Goal: Check status

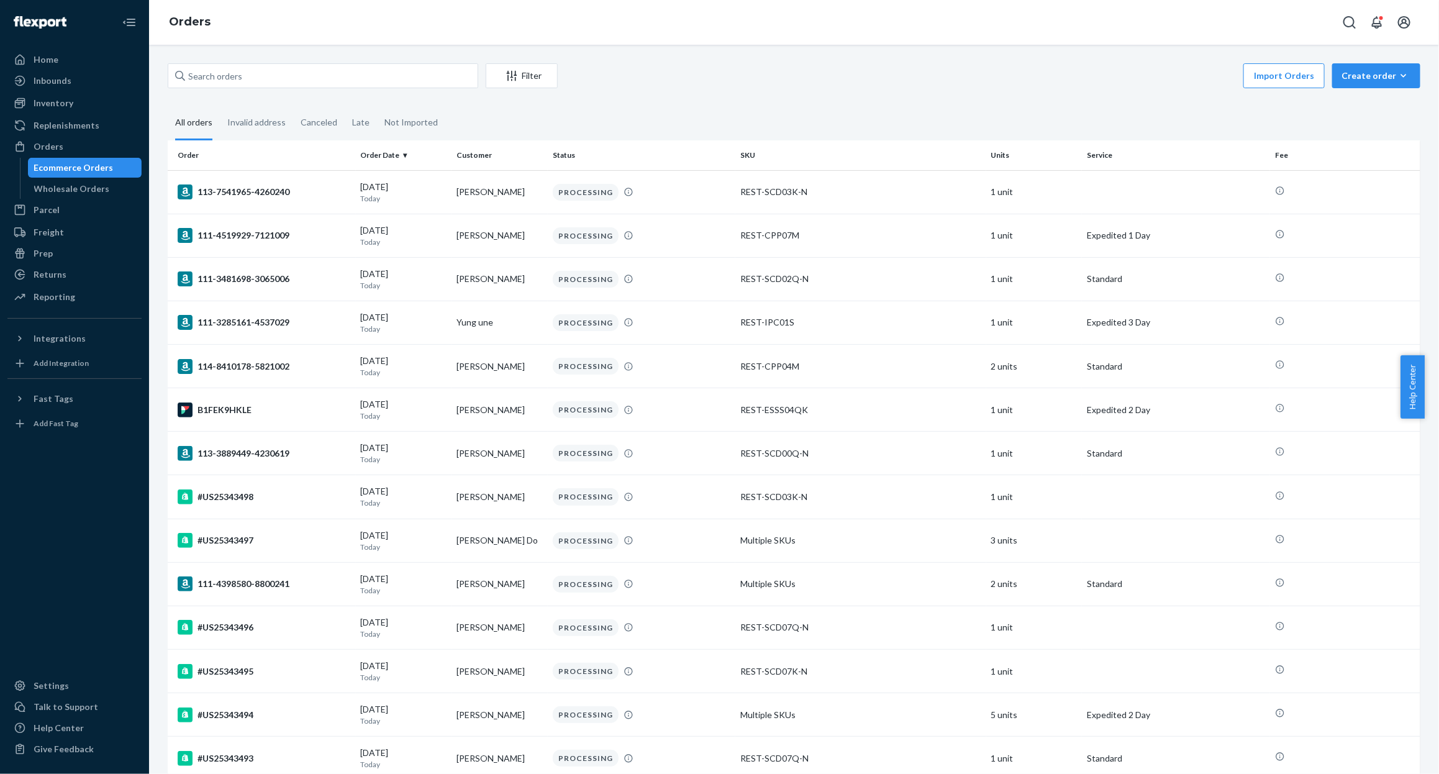
click at [250, 89] on div "Filter Import Orders Create order Ecommerce order Removal order" at bounding box center [794, 77] width 1253 height 28
click at [265, 71] on input "text" at bounding box center [323, 75] width 310 height 25
paste input "US25339818"
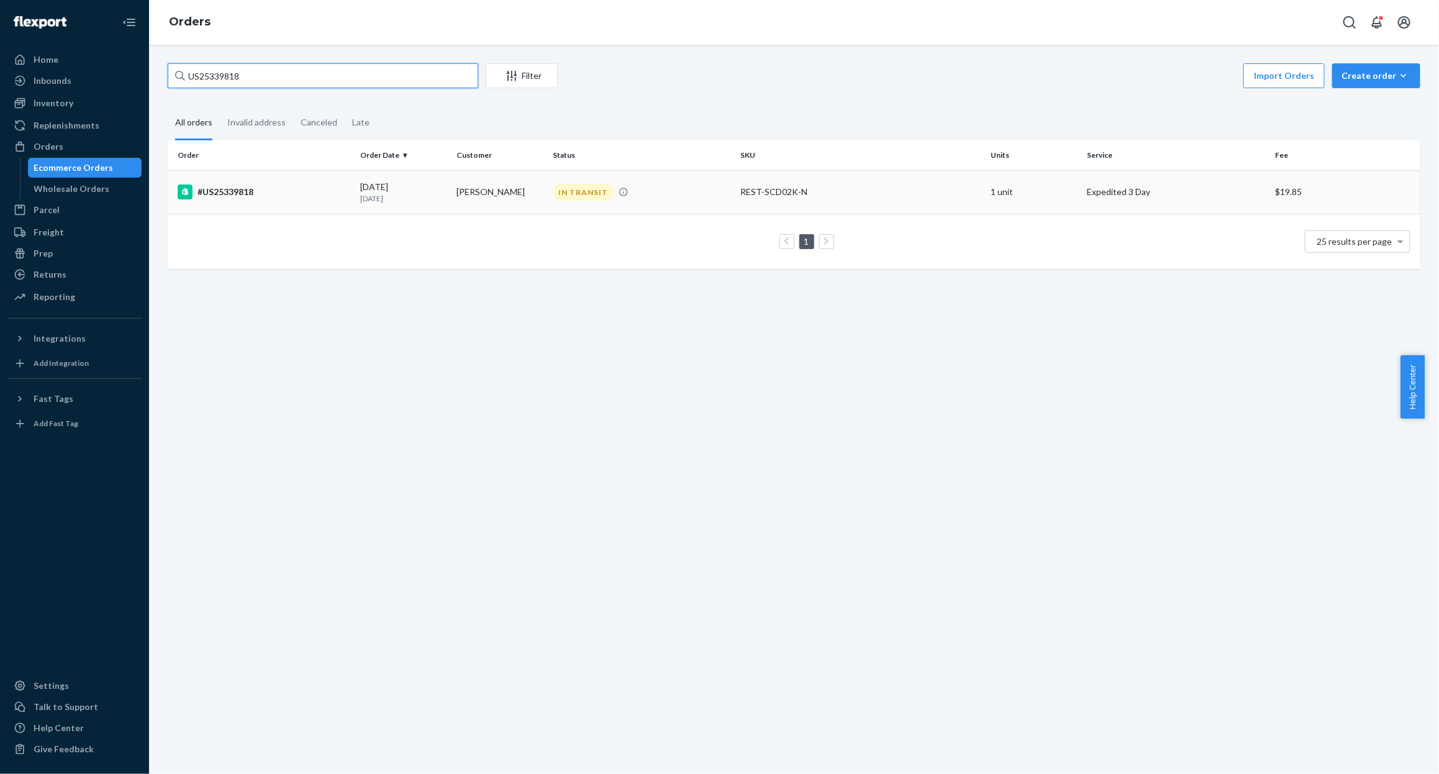
type input "US25339818"
click at [268, 199] on div "#US25339818" at bounding box center [264, 191] width 173 height 15
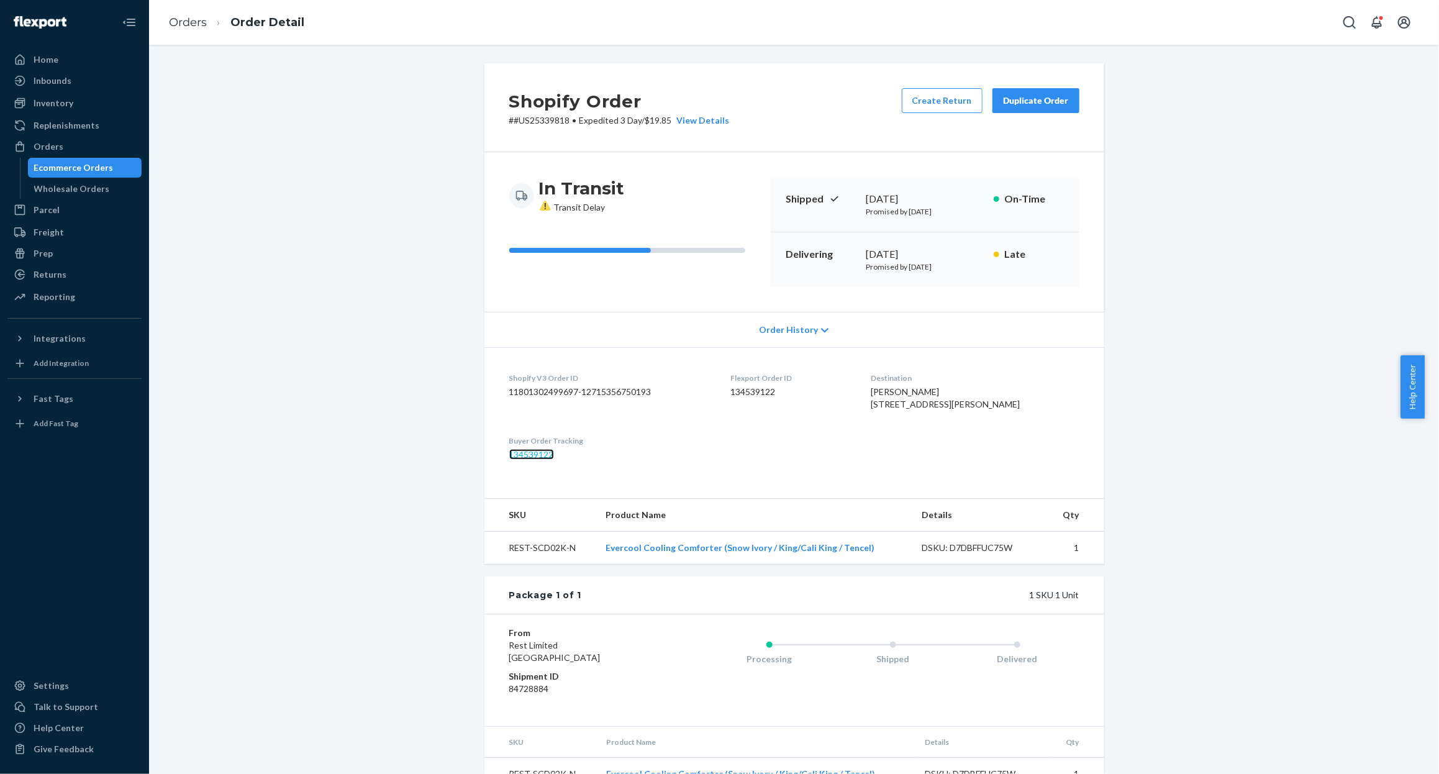
click at [538, 460] on link "134539122" at bounding box center [531, 454] width 45 height 11
click at [1171, 301] on div "Shopify Order # #US25339818 • Expedited 3 Day / $19.85 View Details Create Retu…" at bounding box center [793, 433] width 1271 height 741
click at [902, 207] on p "Promised by [DATE]" at bounding box center [924, 211] width 117 height 11
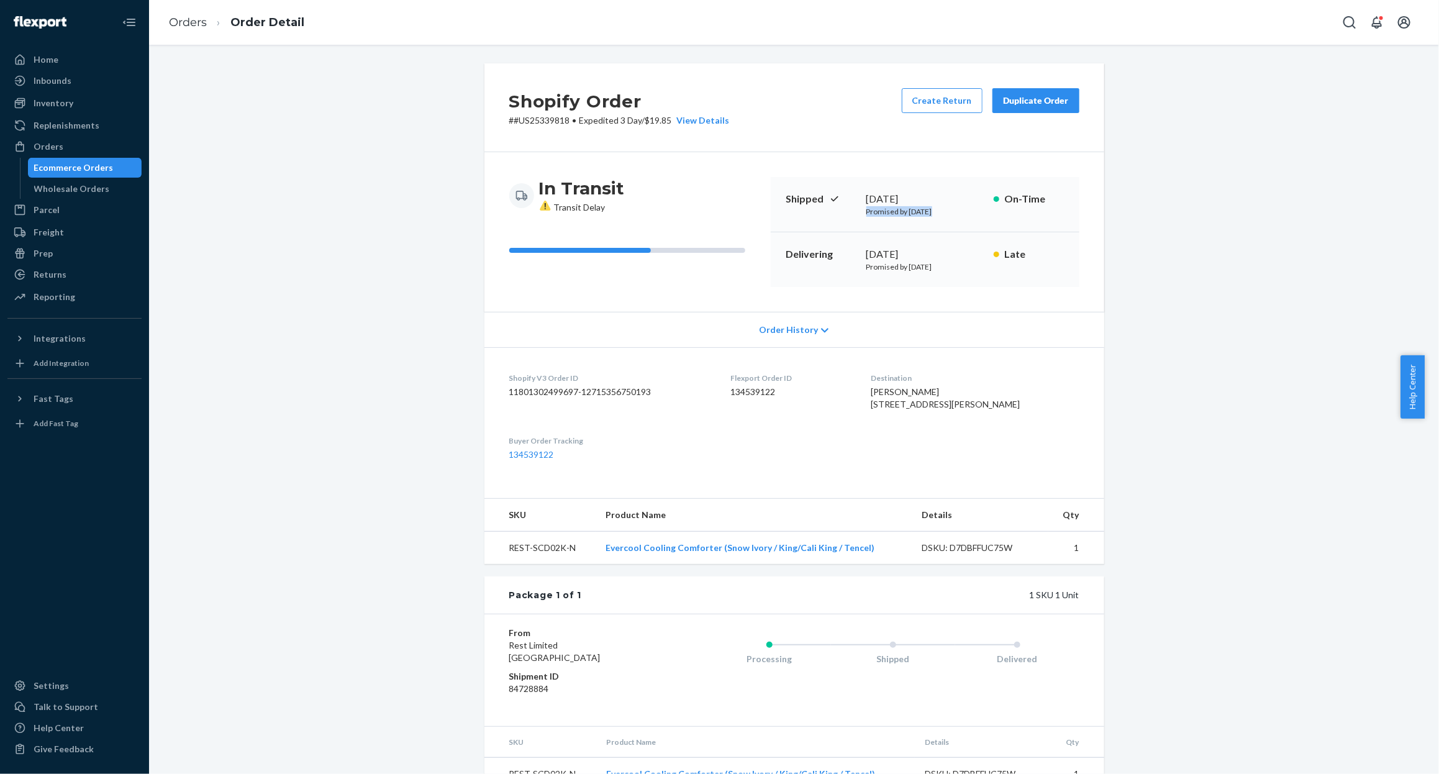
click at [902, 207] on p "Promised by [DATE]" at bounding box center [924, 211] width 117 height 11
click at [906, 194] on div "[DATE]" at bounding box center [924, 199] width 117 height 14
click at [906, 203] on div "[DATE]" at bounding box center [924, 199] width 117 height 14
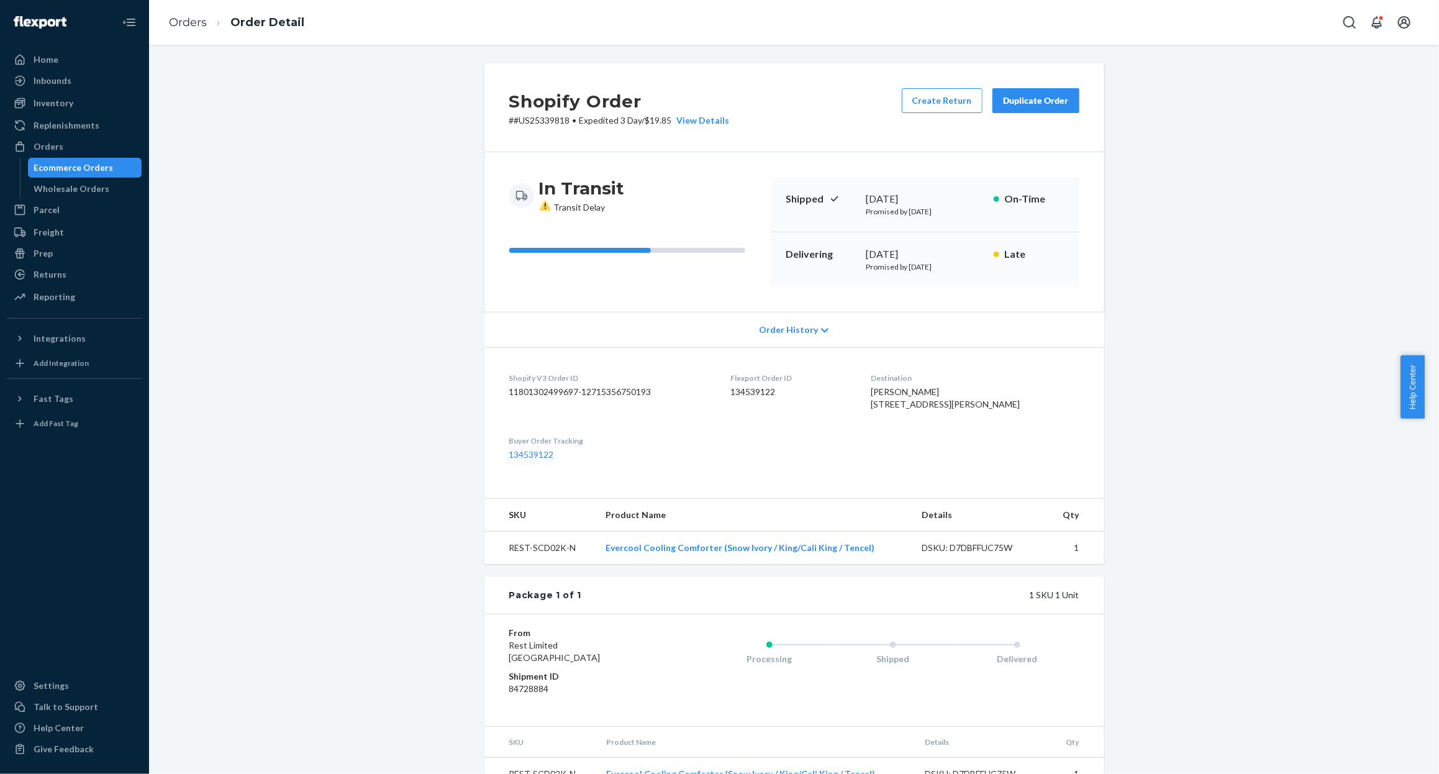
click at [906, 203] on div "[DATE]" at bounding box center [924, 199] width 117 height 14
click at [906, 209] on p "Promised by [DATE]" at bounding box center [924, 211] width 117 height 11
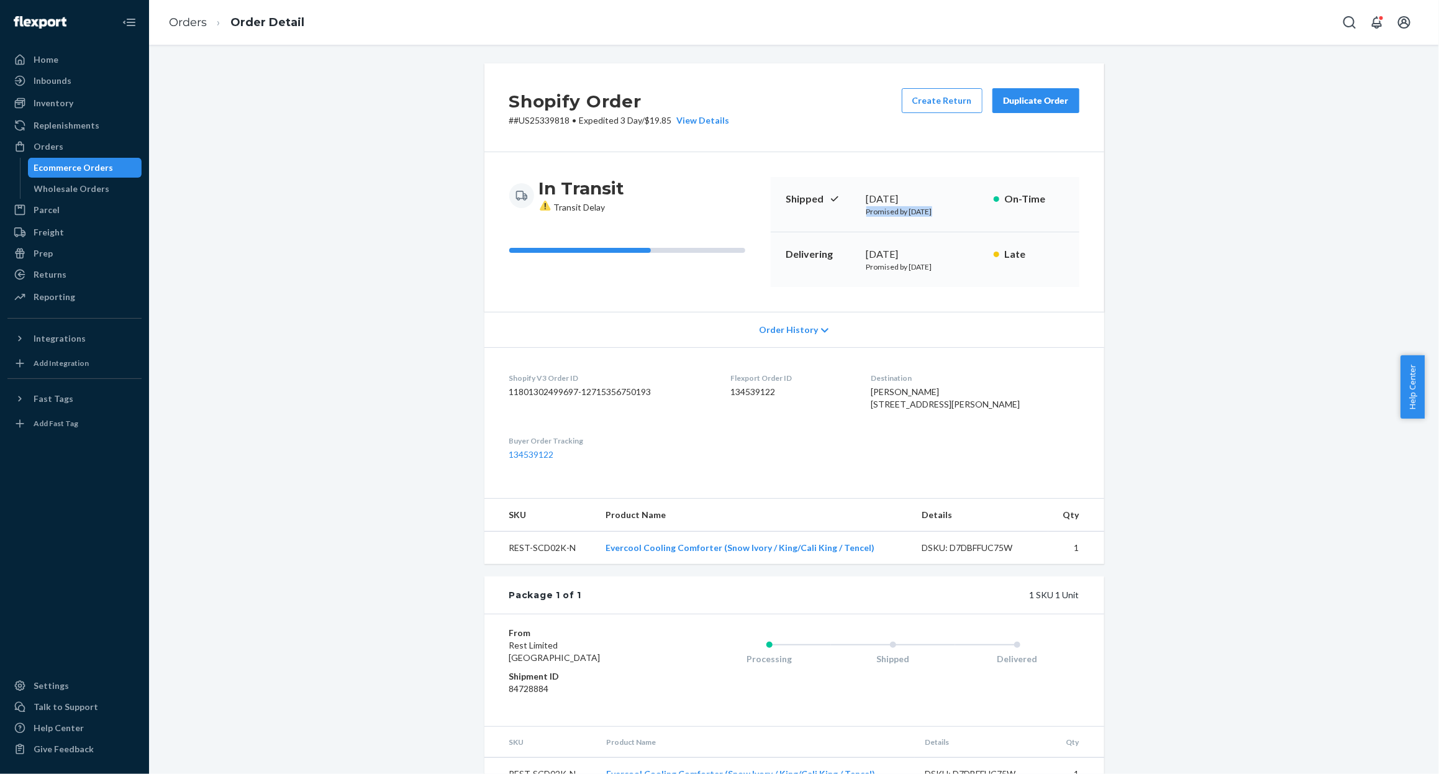
click at [906, 209] on p "Promised by [DATE]" at bounding box center [924, 211] width 117 height 11
click at [906, 198] on div "[DATE]" at bounding box center [924, 199] width 117 height 14
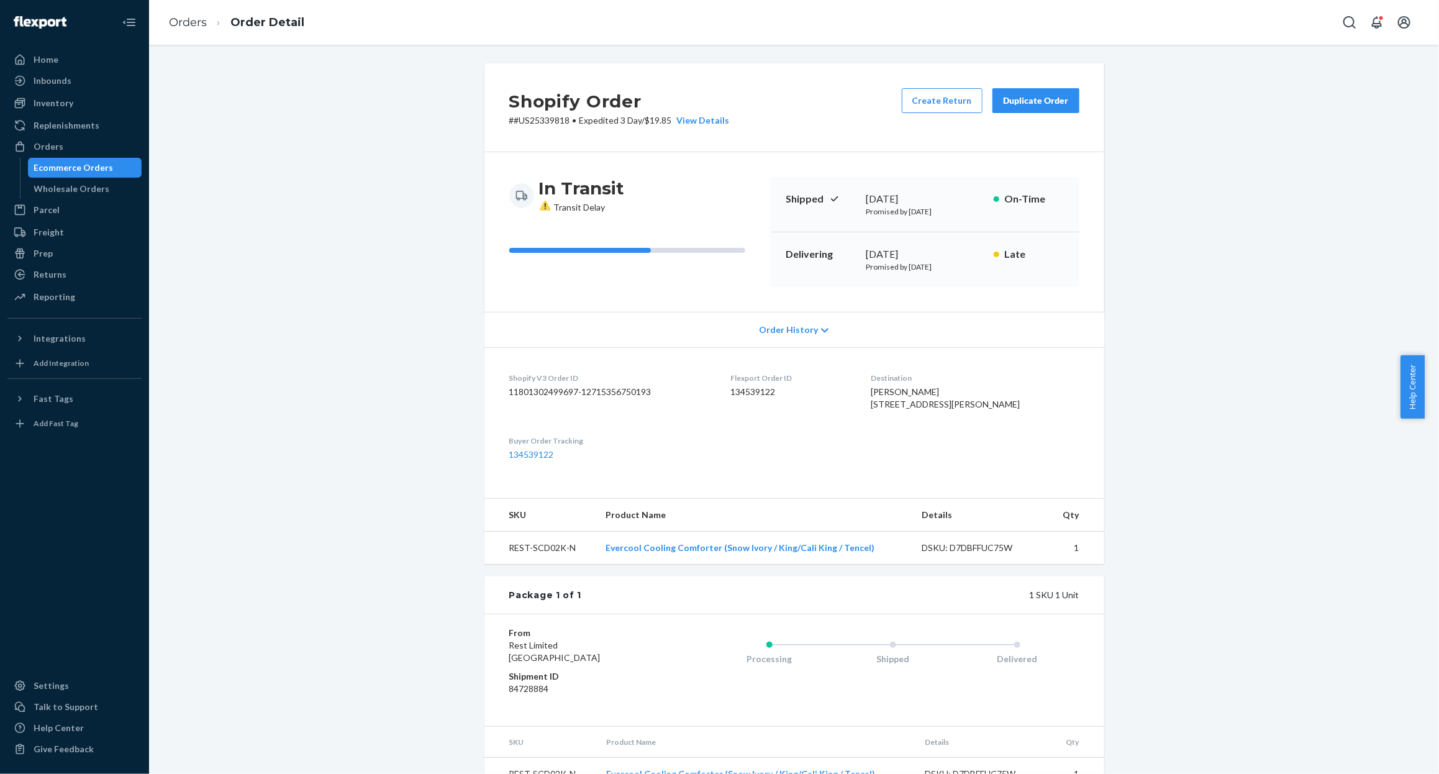
click at [906, 209] on p "Promised by [DATE]" at bounding box center [924, 211] width 117 height 11
drag, startPoint x: 906, startPoint y: 209, endPoint x: 578, endPoint y: 226, distance: 328.9
click at [904, 211] on p "Promised by [DATE]" at bounding box center [924, 211] width 117 height 11
click at [578, 251] on div at bounding box center [580, 250] width 142 height 5
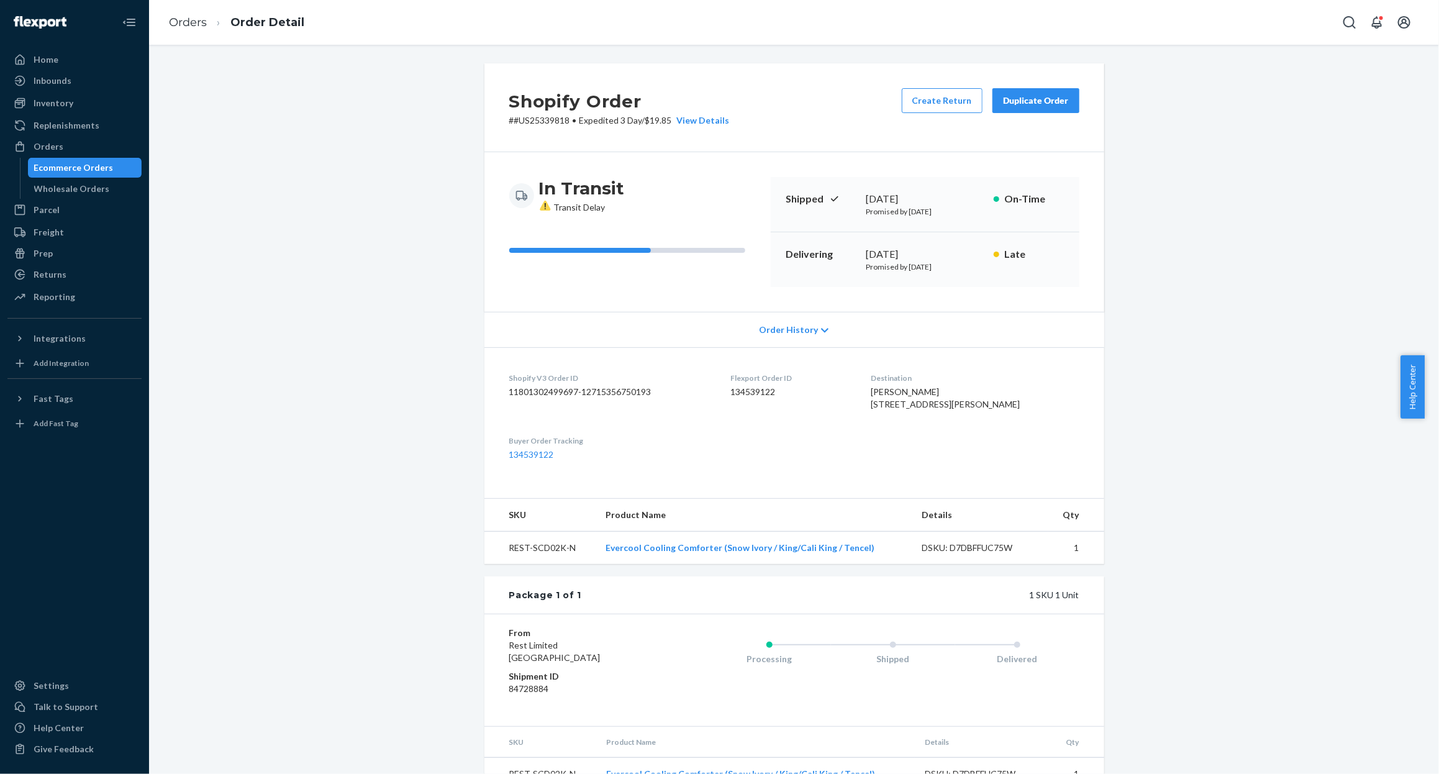
click at [578, 251] on div at bounding box center [580, 250] width 142 height 5
click at [434, 269] on div "Shopify Order # #US25339818 • Expedited 3 Day / $19.85 View Details Create Retu…" at bounding box center [793, 433] width 1271 height 741
